Goal: Check status: Check status

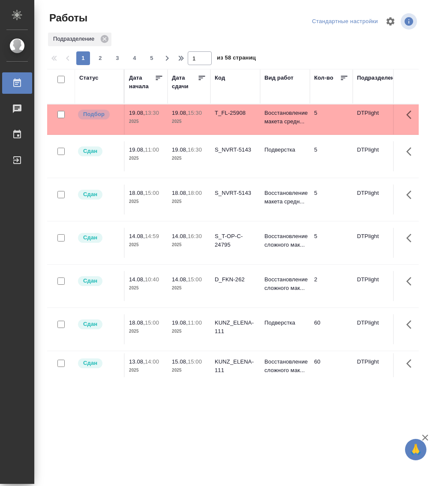
click at [91, 76] on div "Статус" at bounding box center [88, 78] width 19 height 9
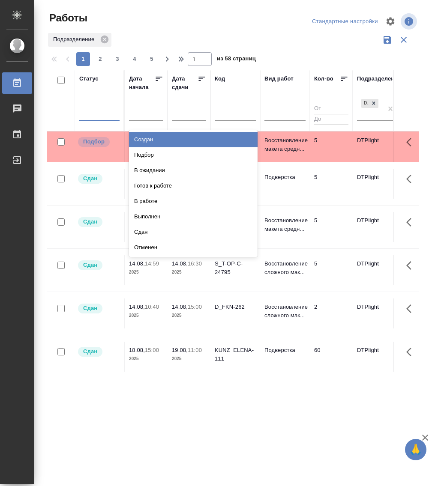
click at [96, 117] on div at bounding box center [99, 112] width 40 height 12
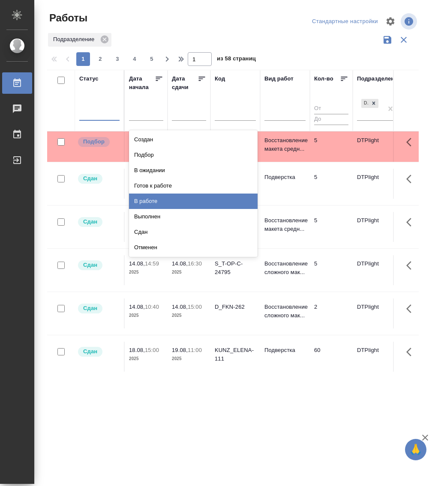
click at [159, 198] on div "В работе" at bounding box center [193, 201] width 129 height 15
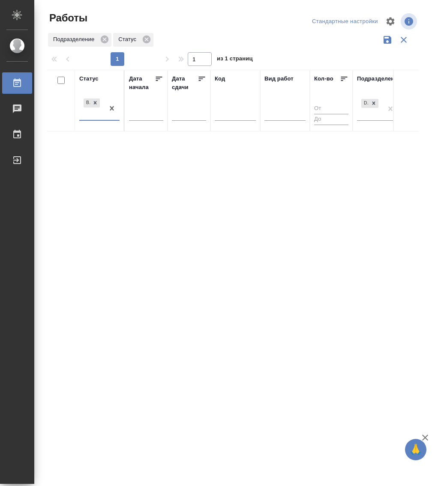
click at [106, 118] on div at bounding box center [111, 108] width 15 height 23
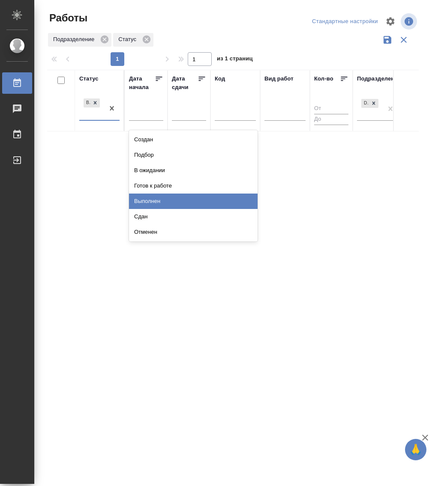
click at [170, 196] on div "Выполнен" at bounding box center [193, 201] width 129 height 15
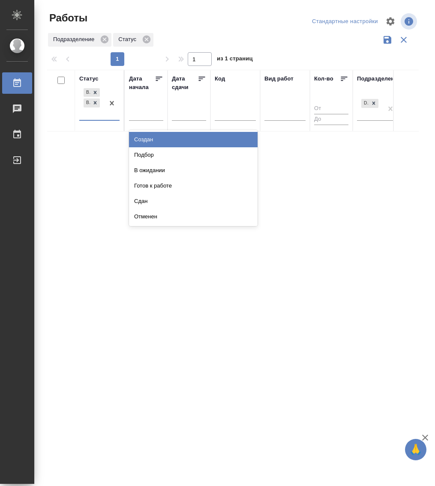
click at [107, 118] on div at bounding box center [111, 103] width 15 height 33
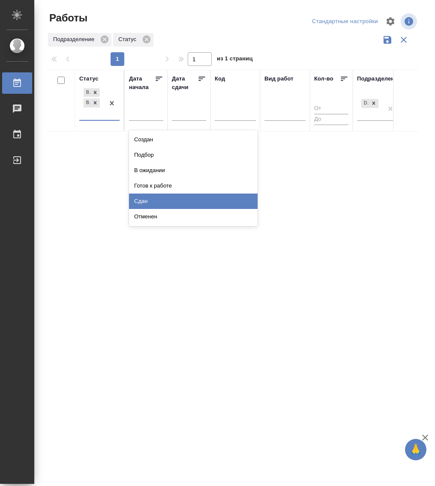
click at [164, 198] on div "Сдан" at bounding box center [193, 201] width 129 height 15
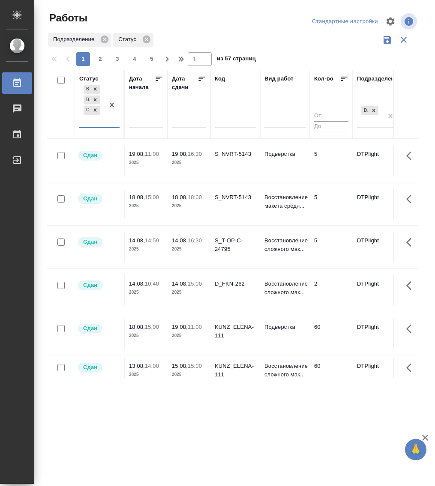
click at [102, 124] on div "В работе Выполнен Сдан" at bounding box center [91, 105] width 25 height 44
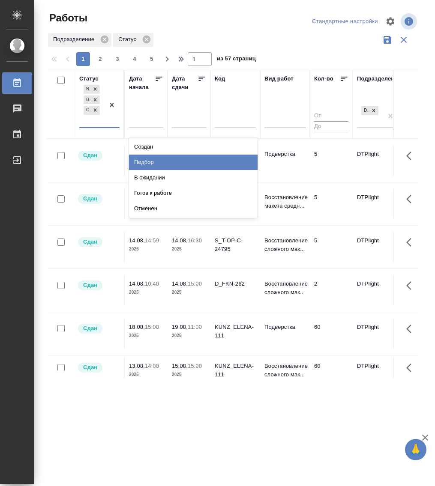
click at [167, 161] on div "Подбор" at bounding box center [193, 162] width 129 height 15
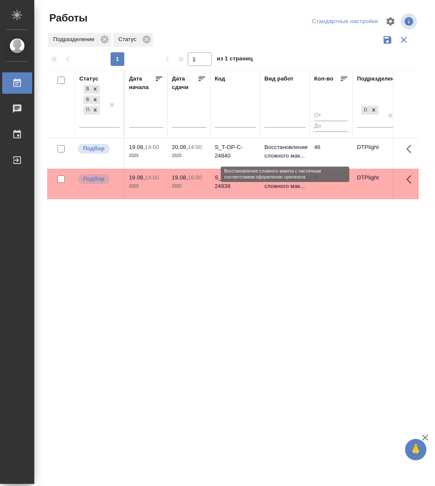
click at [277, 150] on p "Восстановление сложного мак..." at bounding box center [284, 151] width 41 height 17
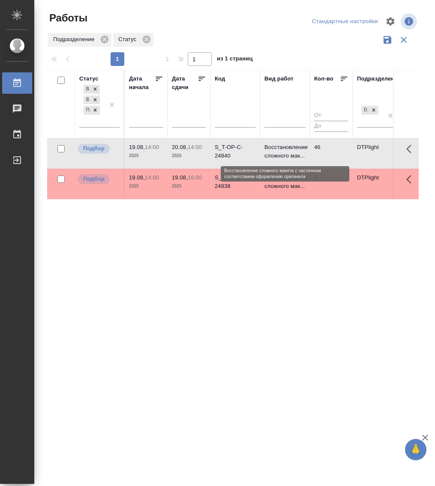
click at [277, 150] on p "Восстановление сложного мак..." at bounding box center [284, 151] width 41 height 17
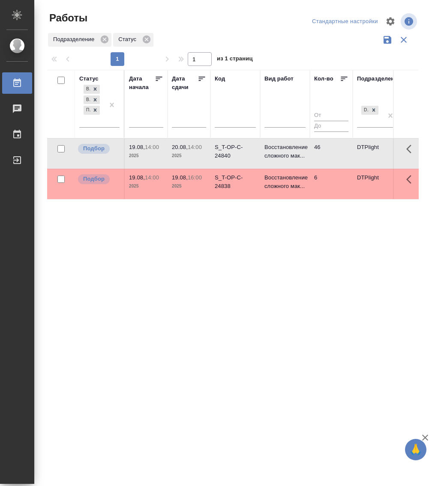
click at [152, 149] on p "14:00" at bounding box center [152, 147] width 14 height 6
click at [150, 143] on span "19.08, 14:00" at bounding box center [146, 147] width 34 height 9
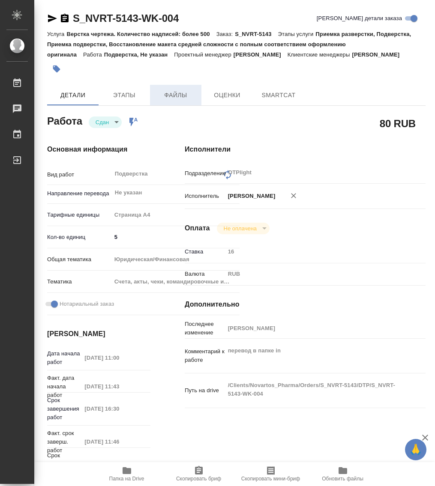
type textarea "x"
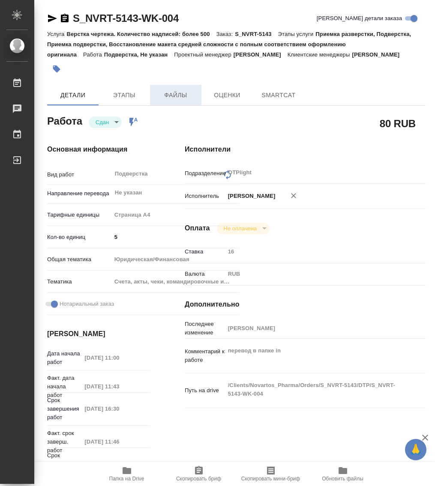
type textarea "x"
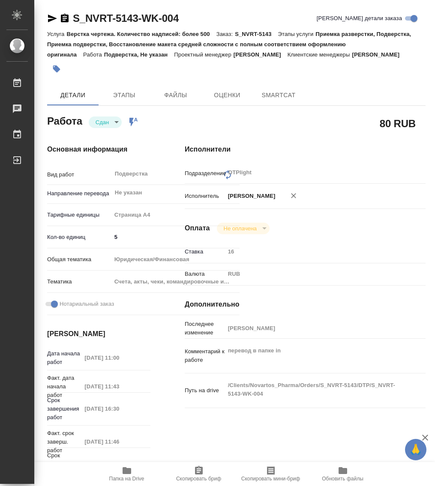
type textarea "x"
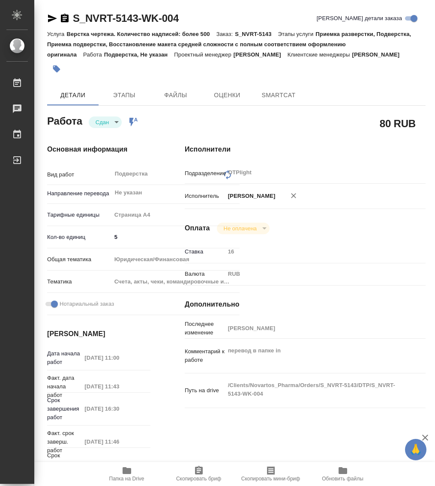
type textarea "x"
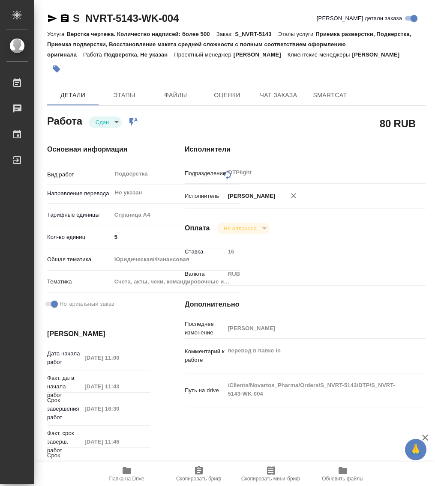
type textarea "x"
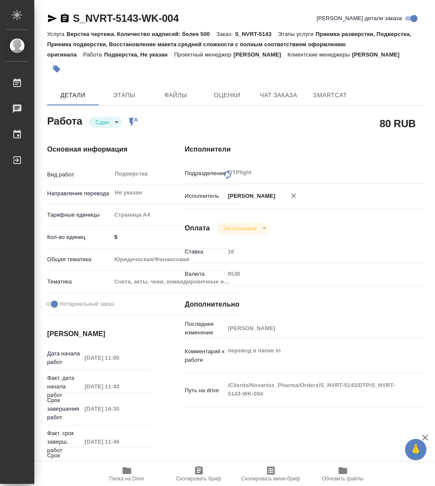
type textarea "x"
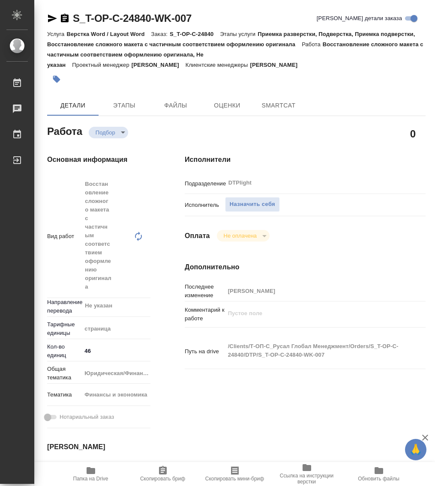
type textarea "x"
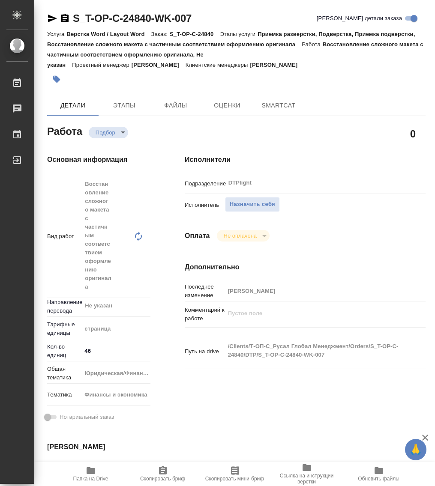
type textarea "x"
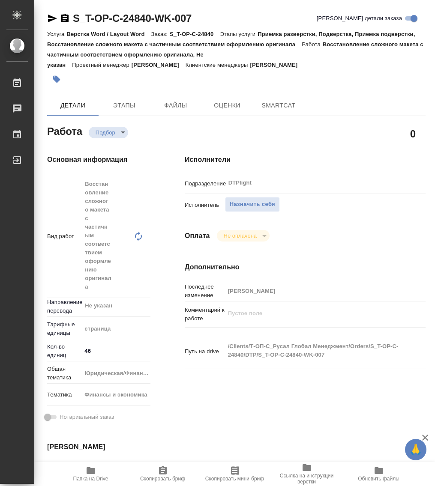
type textarea "x"
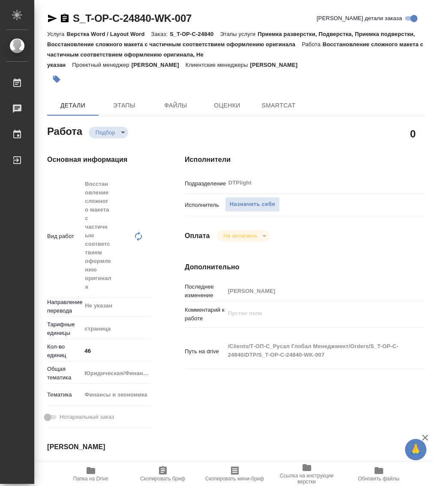
type textarea "x"
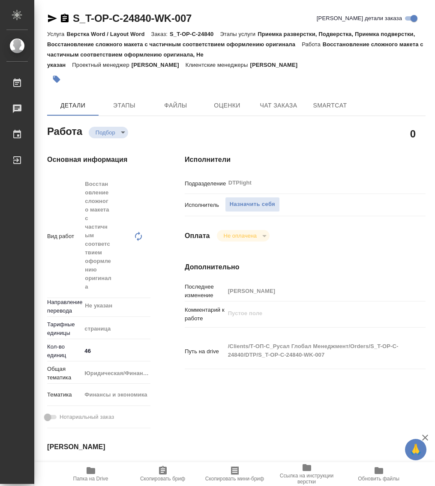
type textarea "x"
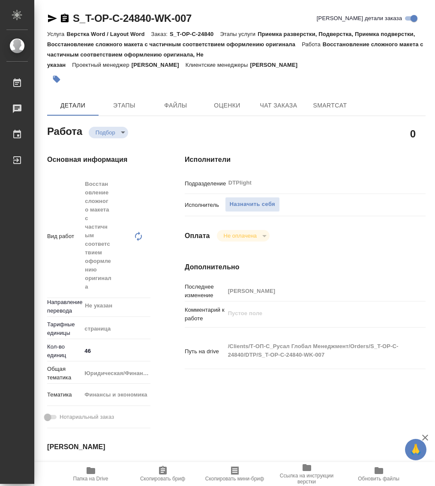
type textarea "x"
